Goal: Check status: Check status

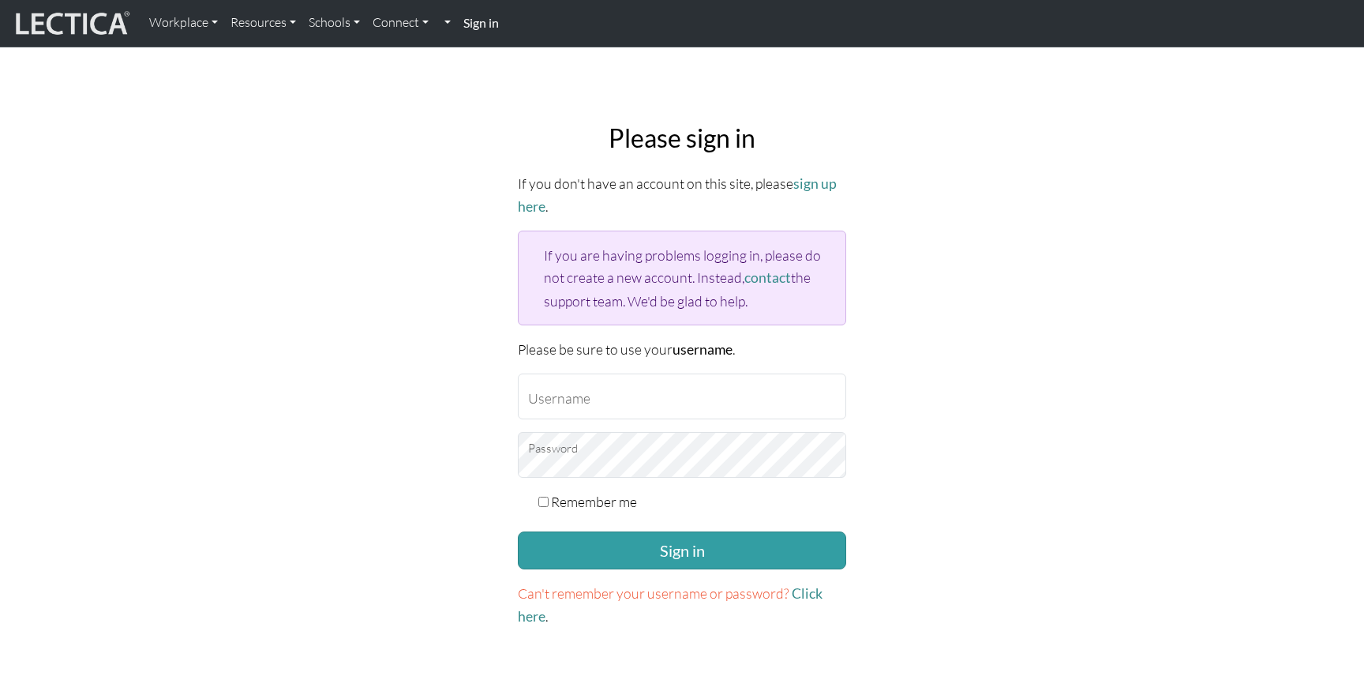
type input "[EMAIL_ADDRESS][DOMAIN_NAME]"
click at [518, 531] on button "Sign in" at bounding box center [682, 550] width 328 height 38
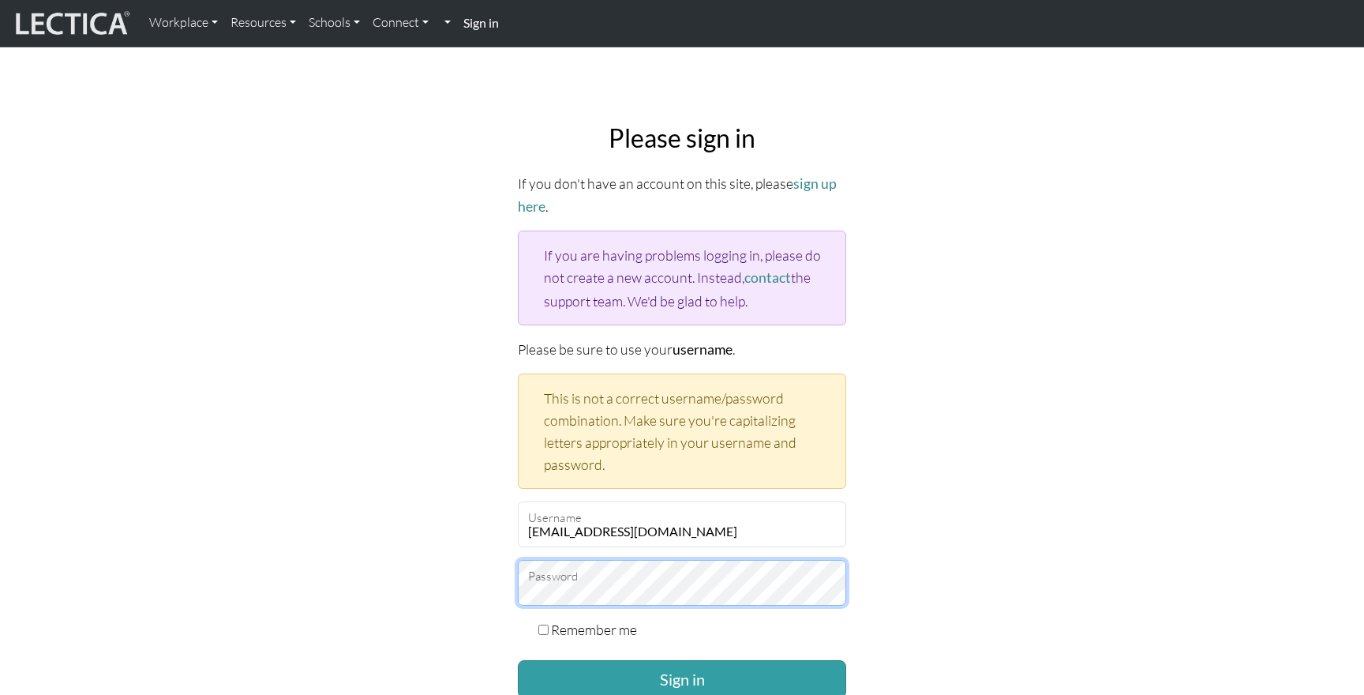
click at [518, 660] on button "Sign in" at bounding box center [682, 679] width 328 height 38
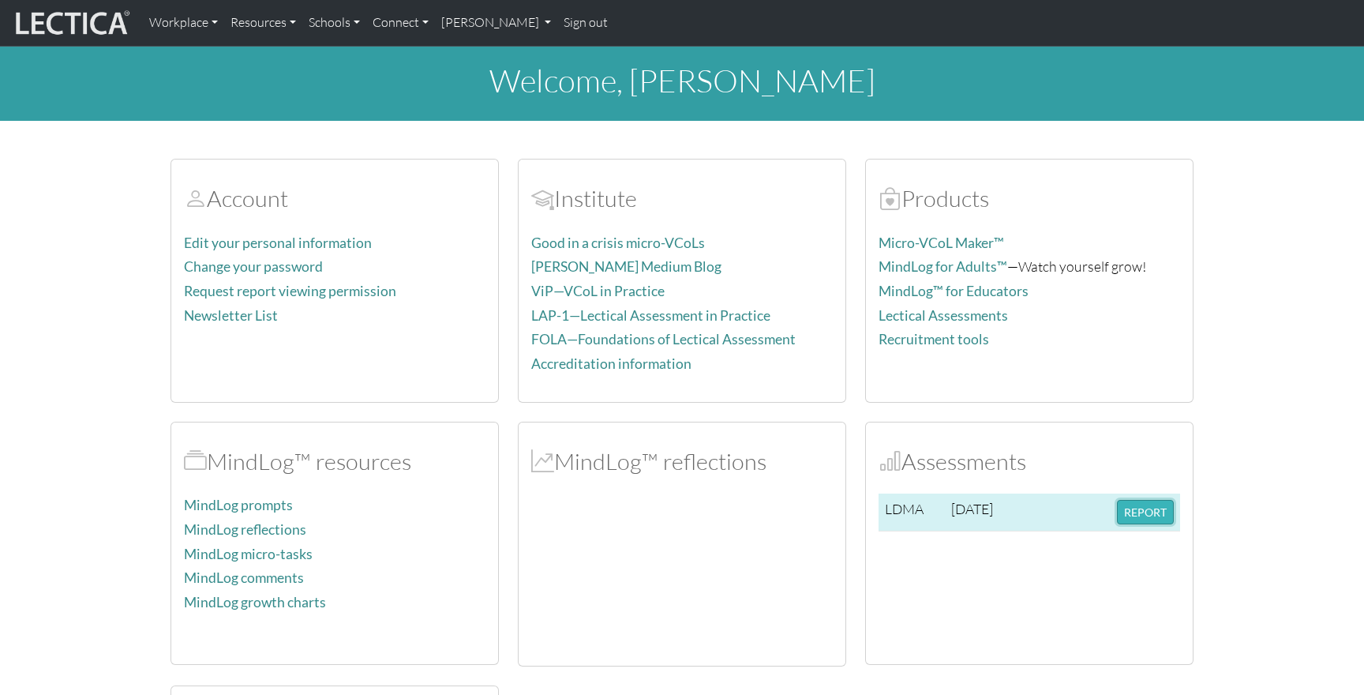
click at [1160, 509] on button "REPORT" at bounding box center [1145, 512] width 57 height 24
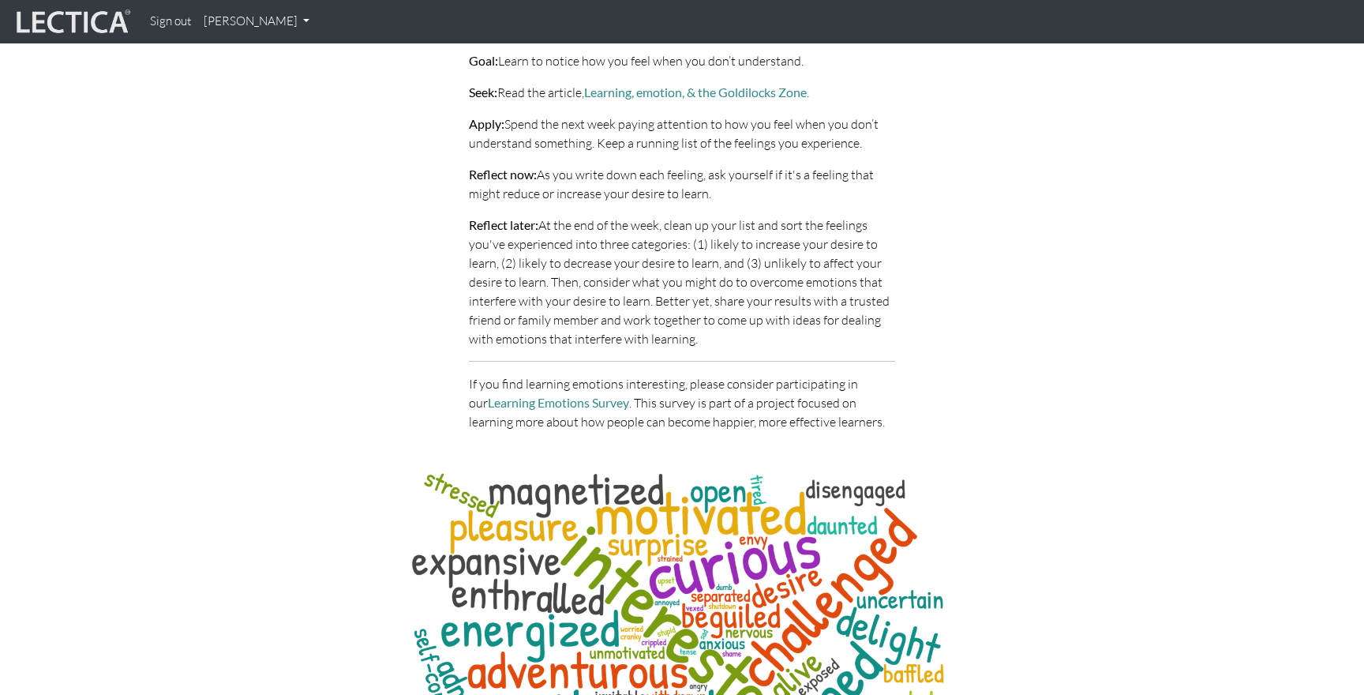
scroll to position [6741, 0]
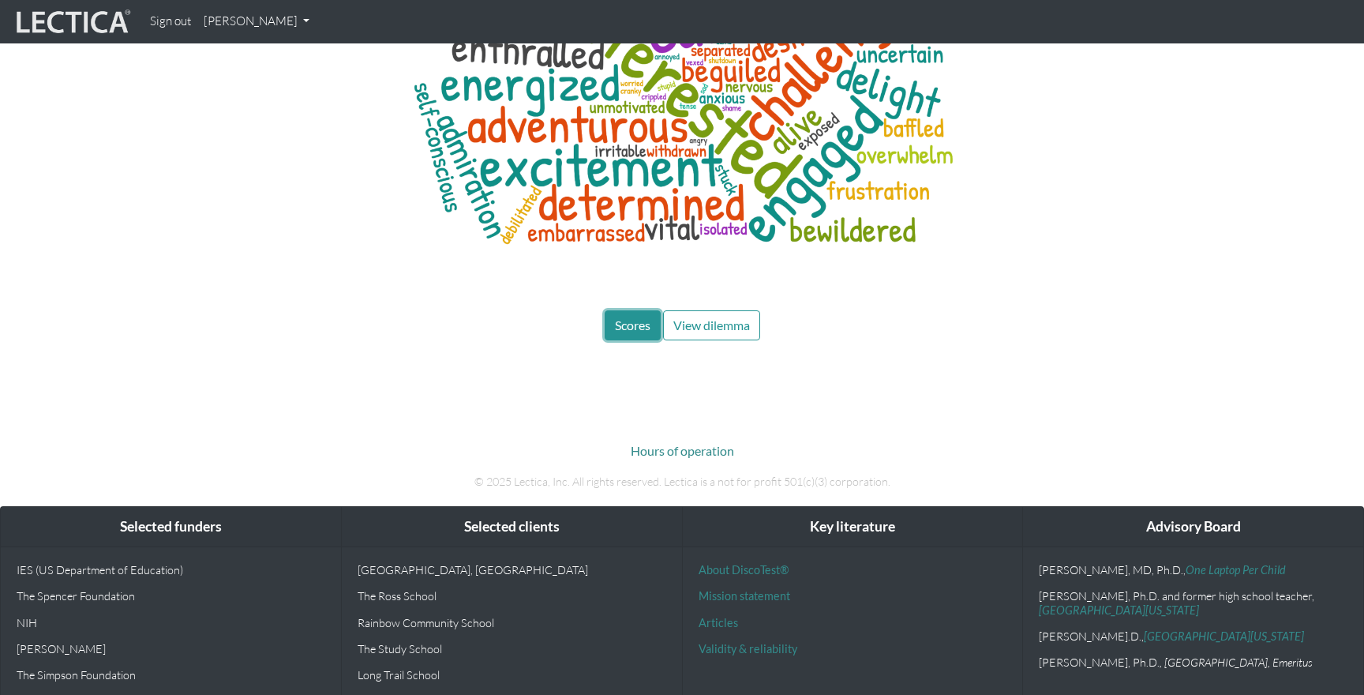
click at [628, 317] on span "Scores" at bounding box center [633, 324] width 36 height 15
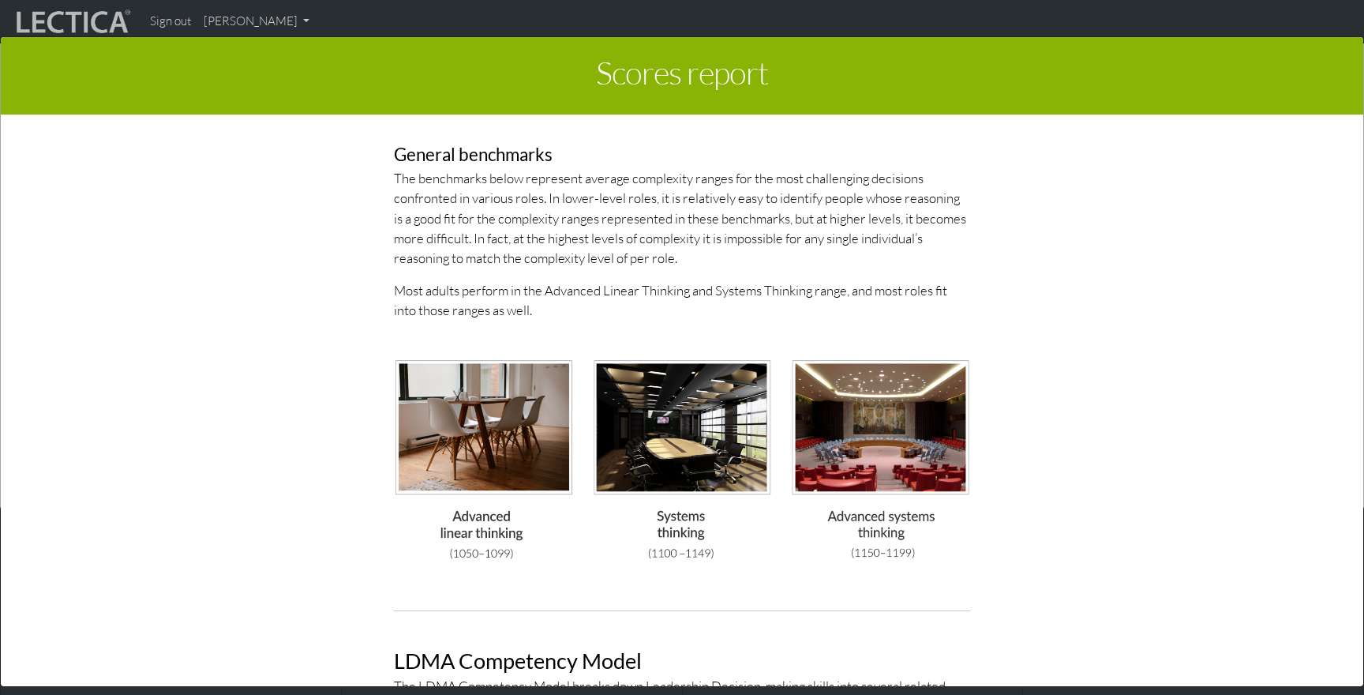
scroll to position [4458, 0]
